Goal: Task Accomplishment & Management: Complete application form

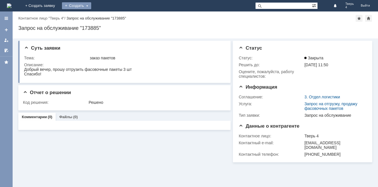
click at [91, 4] on div "Создать" at bounding box center [76, 5] width 29 height 7
click at [107, 18] on link "Заявка" at bounding box center [85, 17] width 44 height 7
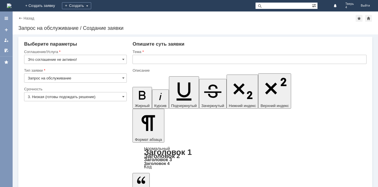
click at [107, 75] on input "Запрос на обслуживание" at bounding box center [75, 77] width 103 height 9
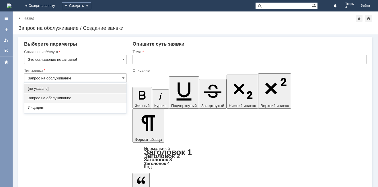
click at [109, 75] on input "Запрос на обслуживание" at bounding box center [75, 77] width 103 height 9
click at [113, 54] on div "Соглашение/Услуга" at bounding box center [75, 51] width 103 height 5
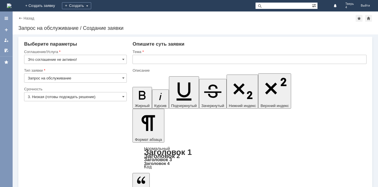
type input "Запрос на обслуживание"
click at [114, 56] on input "Это соглашение не активно!" at bounding box center [75, 59] width 103 height 9
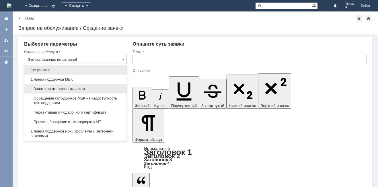
click at [74, 87] on span "Заявка по отложенным чекам" at bounding box center [75, 89] width 95 height 5
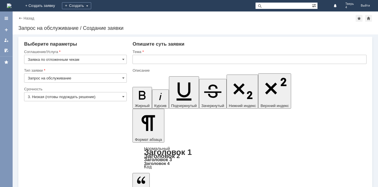
type input "Заявка по отложенным чекам"
click at [143, 60] on input "text" at bounding box center [250, 59] width 234 height 9
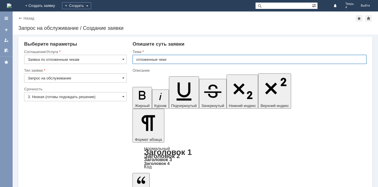
type input "отложенные чеки"
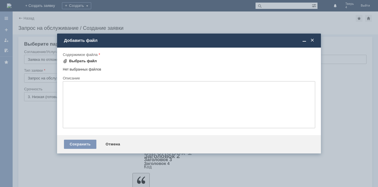
click at [83, 63] on div "Выбрать файл" at bounding box center [83, 61] width 28 height 5
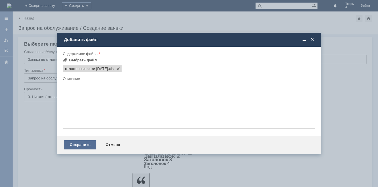
click at [79, 147] on div "Сохранить" at bounding box center [80, 144] width 32 height 9
